Goal: Transaction & Acquisition: Purchase product/service

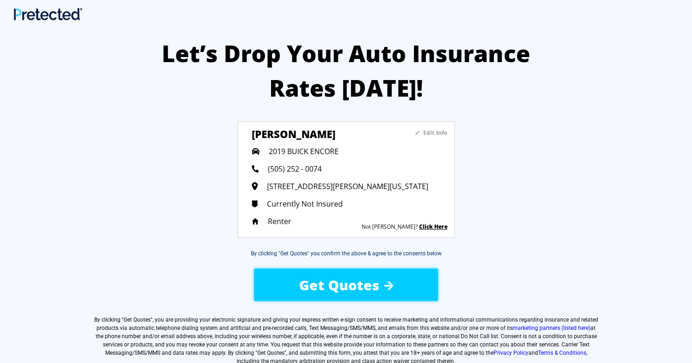
click at [323, 277] on span "Get Quotes" at bounding box center [339, 284] width 80 height 19
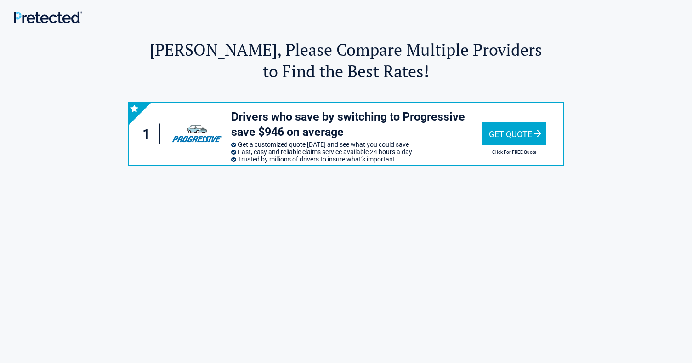
click at [531, 133] on div "Get Quote" at bounding box center [514, 133] width 64 height 23
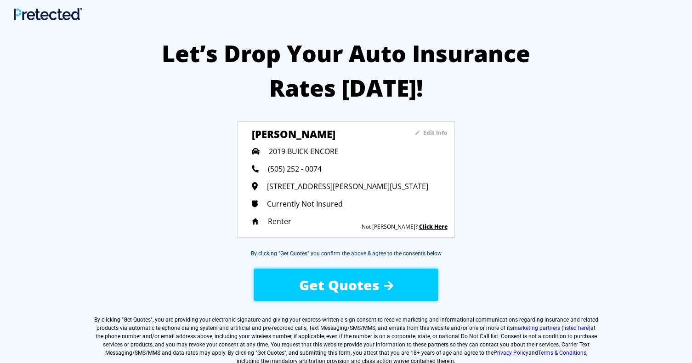
click at [335, 282] on span "Get Quotes" at bounding box center [339, 284] width 80 height 19
